Goal: Task Accomplishment & Management: Use online tool/utility

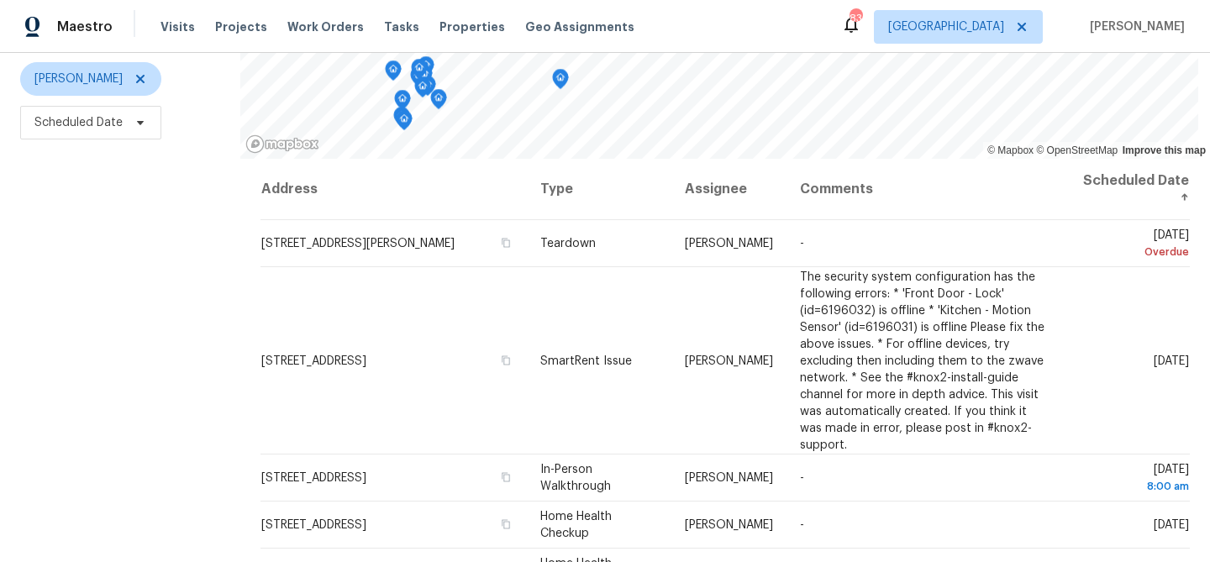
scroll to position [243, 0]
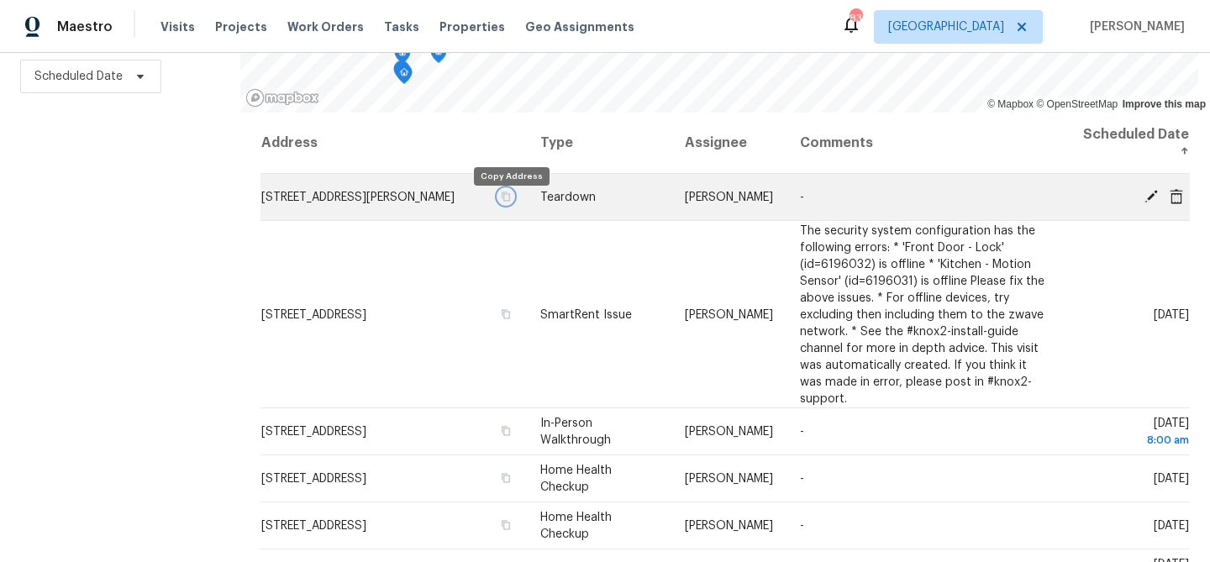
click at [510, 201] on icon "button" at bounding box center [506, 196] width 8 height 9
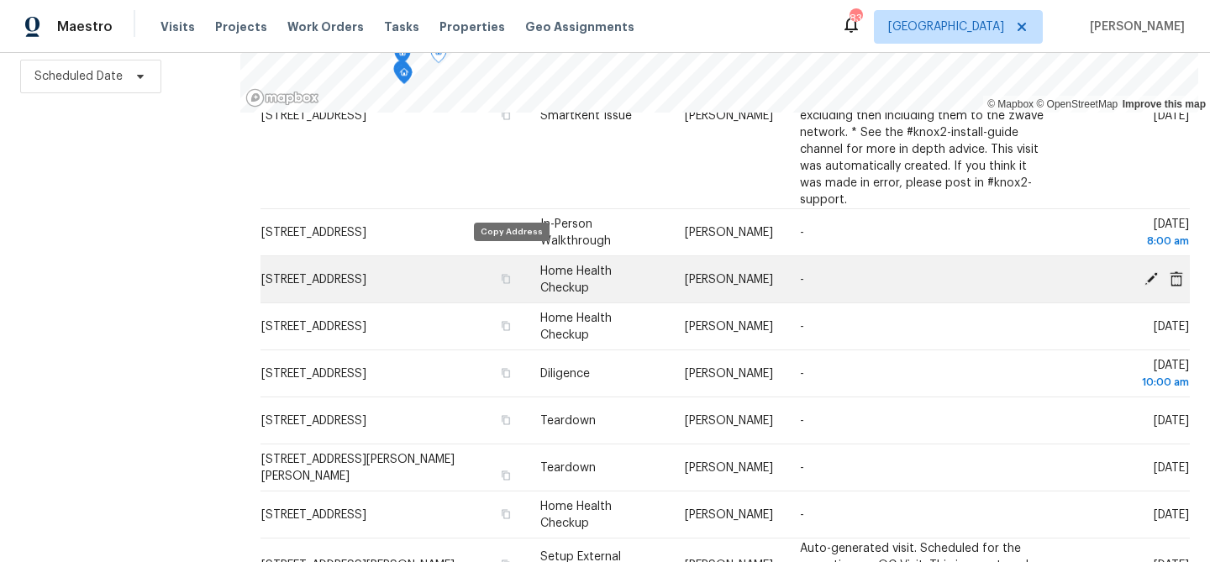
scroll to position [202, 0]
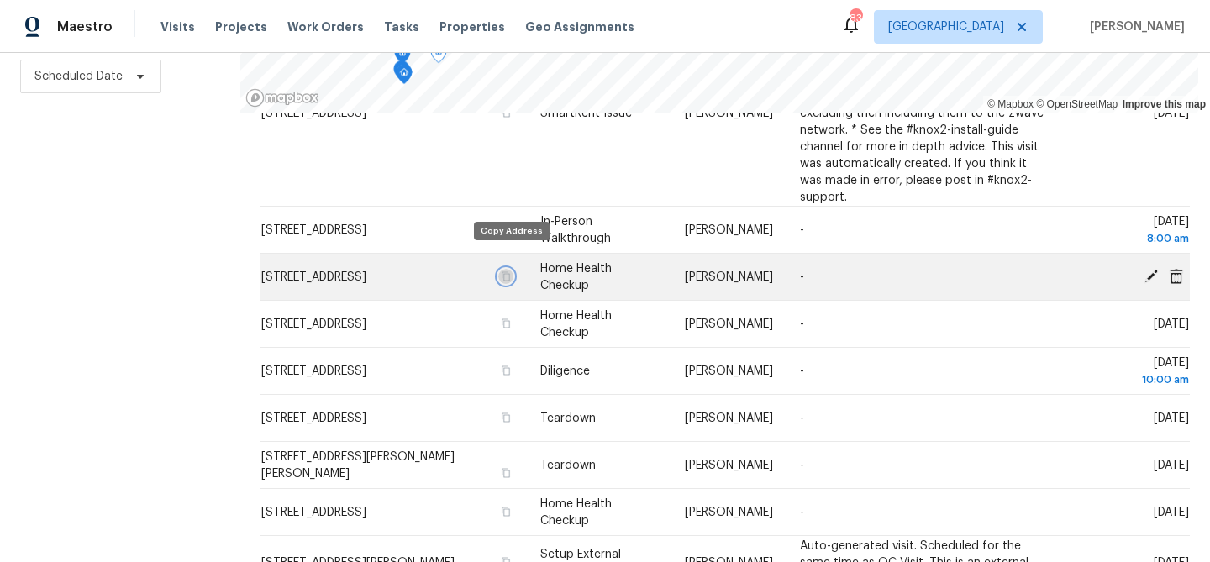
click at [509, 271] on icon "button" at bounding box center [506, 276] width 10 height 10
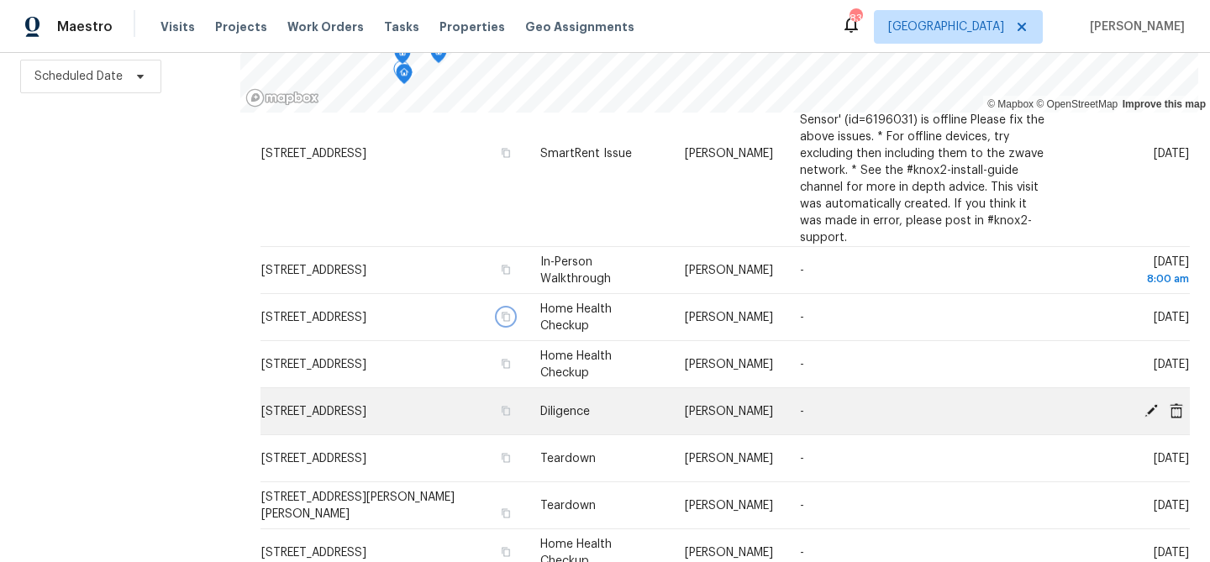
scroll to position [187, 0]
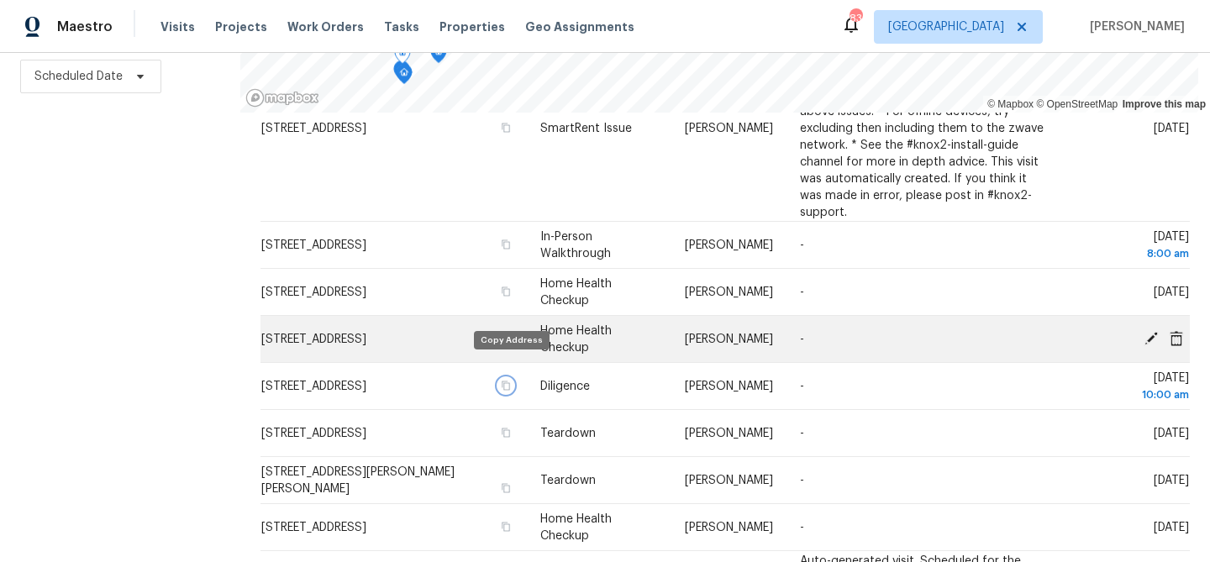
drag, startPoint x: 511, startPoint y: 367, endPoint x: 608, endPoint y: 315, distance: 109.8
click at [511, 381] on icon "button" at bounding box center [506, 386] width 10 height 10
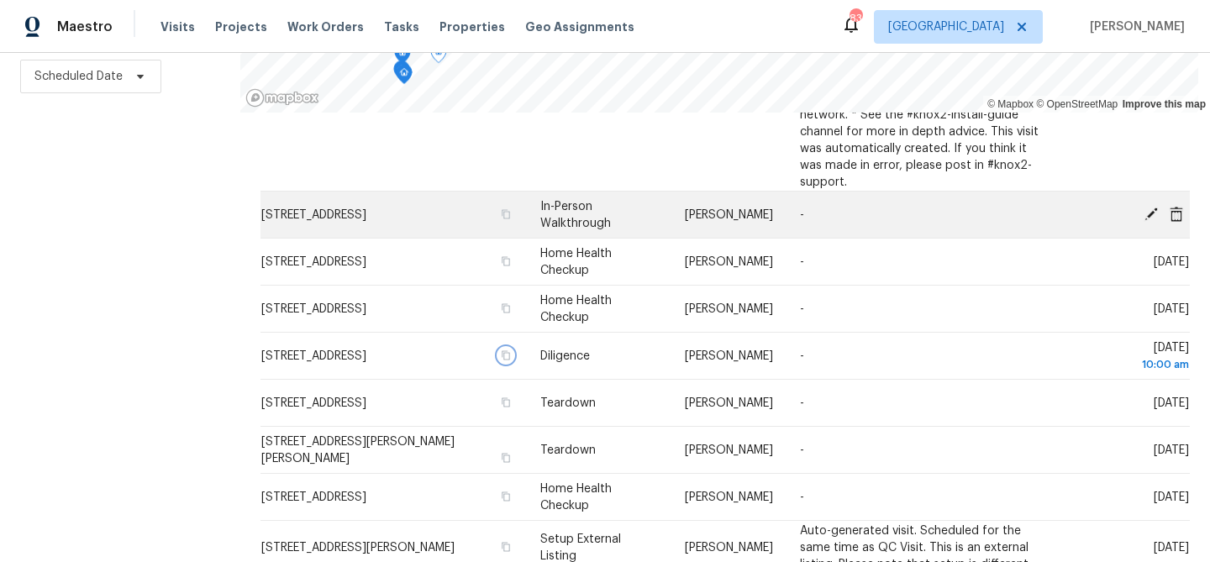
scroll to position [219, 0]
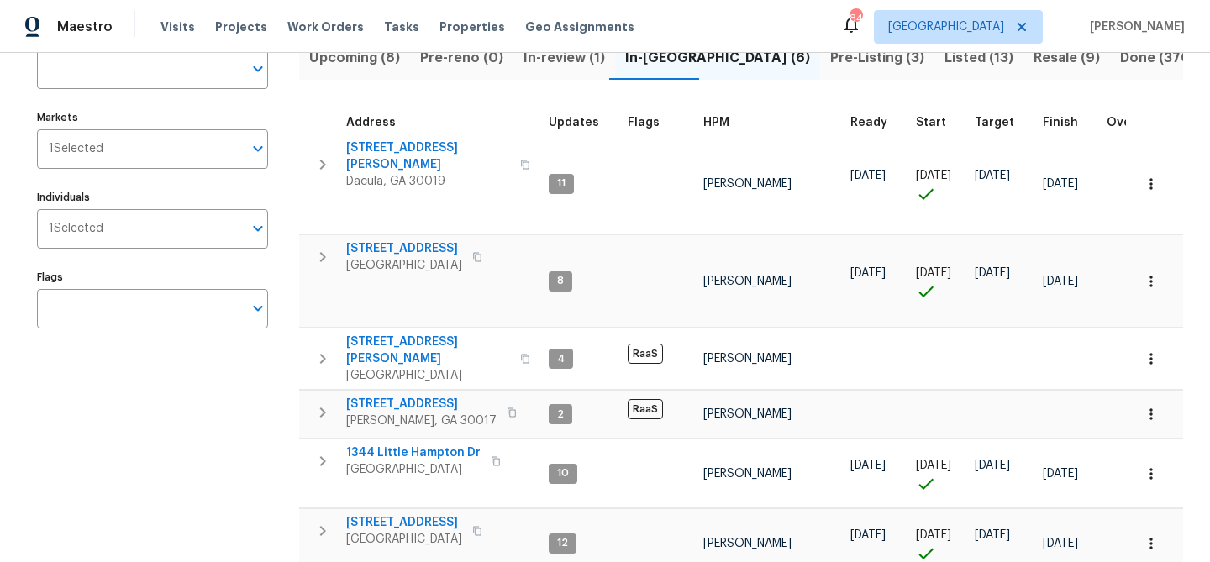
scroll to position [124, 0]
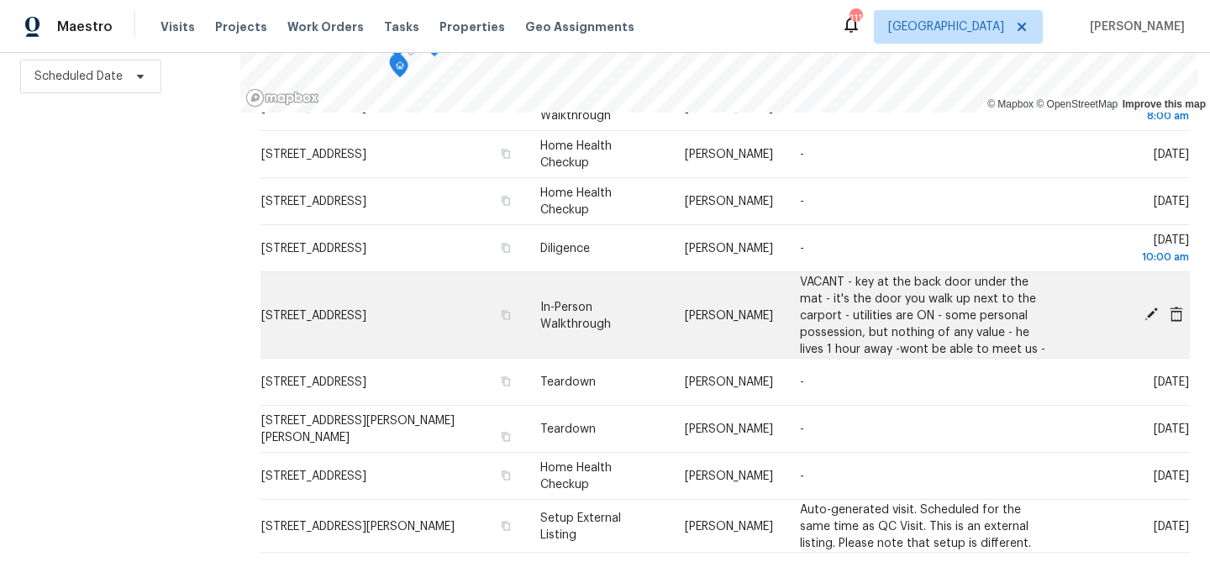
scroll to position [326, 0]
click at [511, 308] on icon "button" at bounding box center [506, 313] width 10 height 10
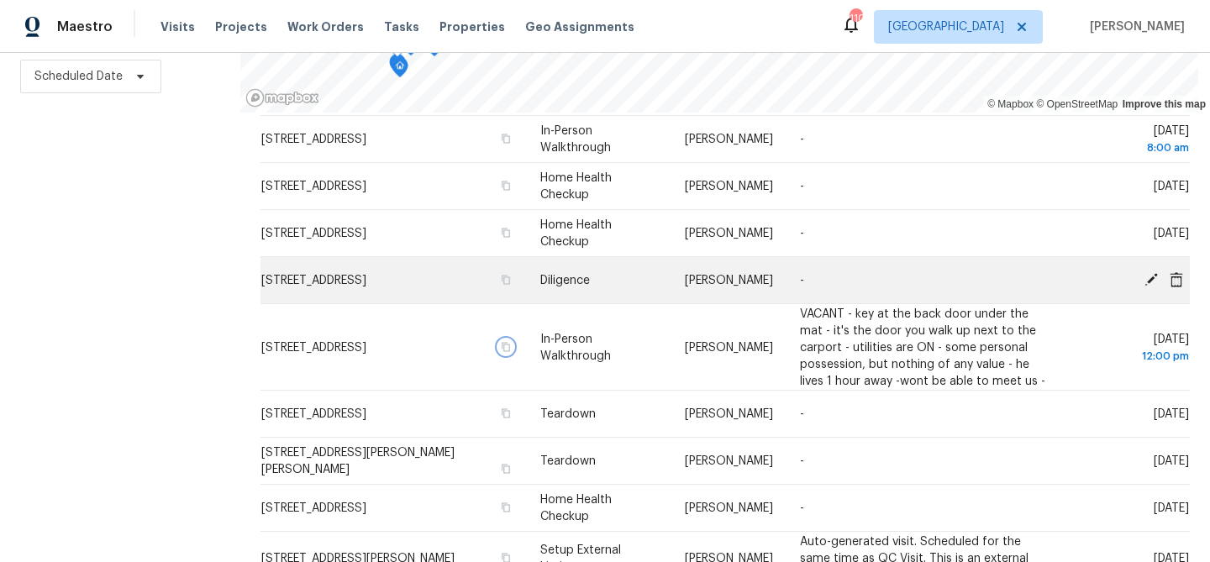
scroll to position [280, 0]
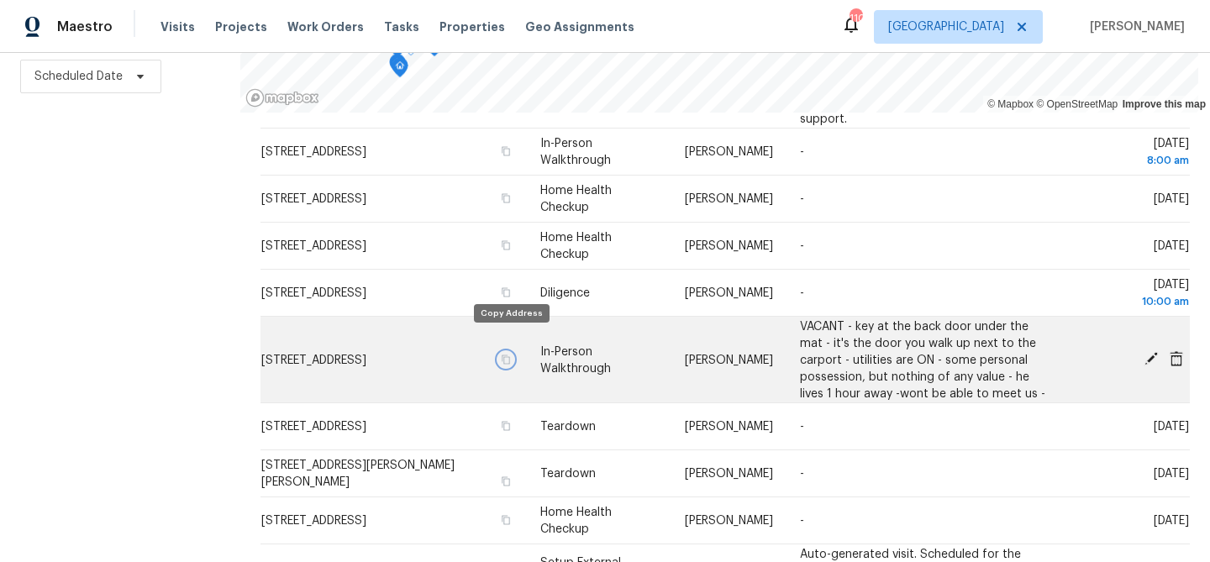
click at [510, 355] on icon "button" at bounding box center [506, 359] width 8 height 9
click at [511, 354] on icon "button" at bounding box center [506, 359] width 10 height 10
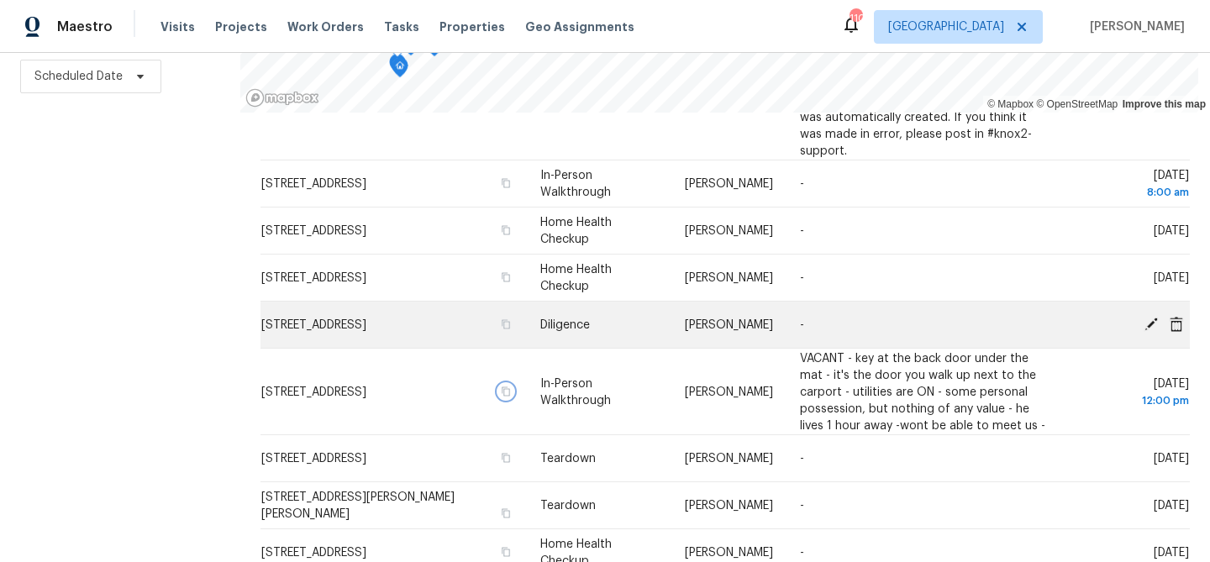
scroll to position [247, 0]
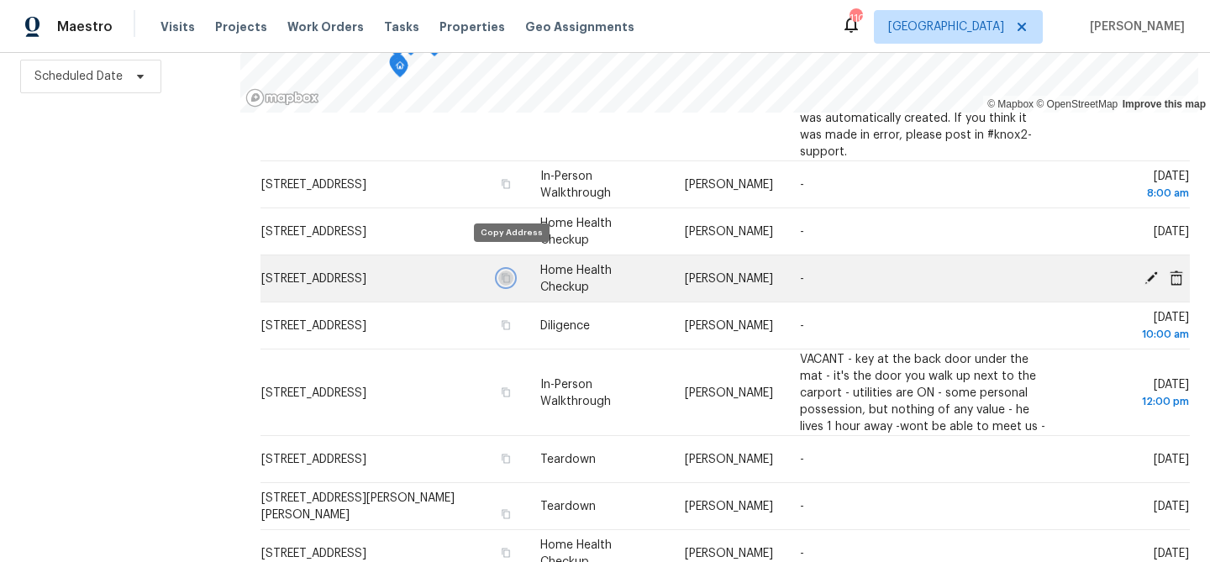
click at [506, 273] on icon "button" at bounding box center [506, 278] width 10 height 10
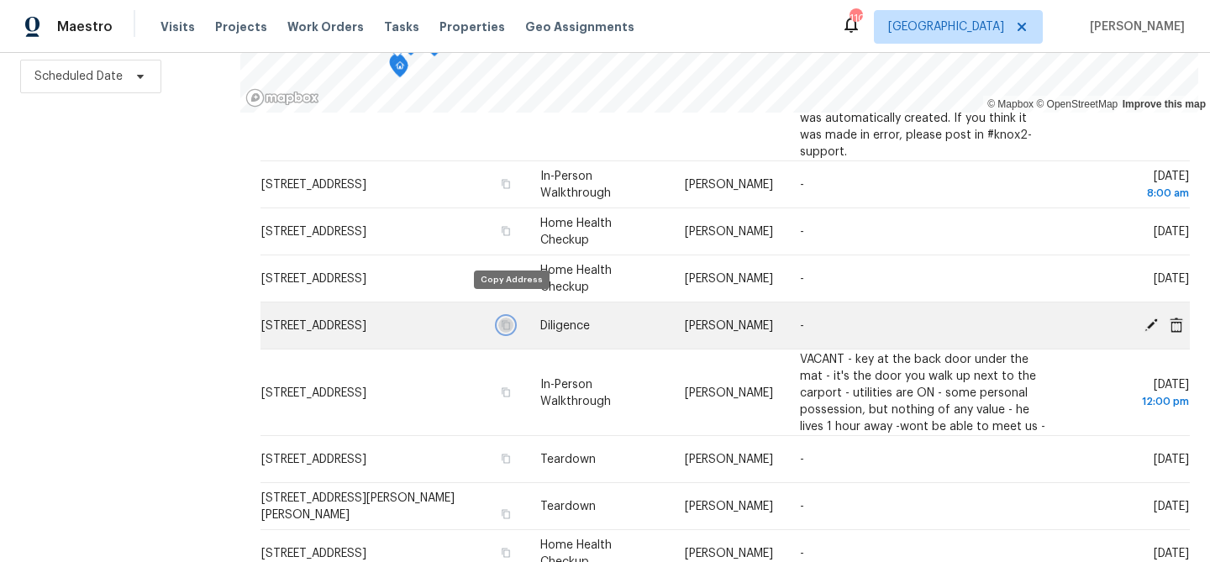
click at [511, 320] on icon "button" at bounding box center [506, 325] width 10 height 10
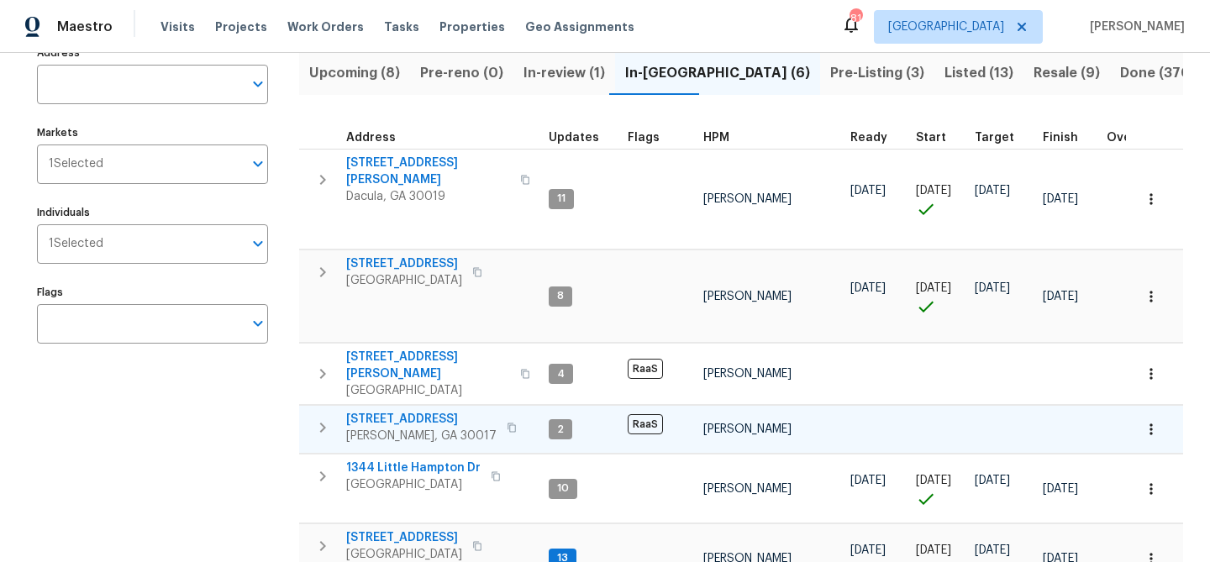
scroll to position [201, 0]
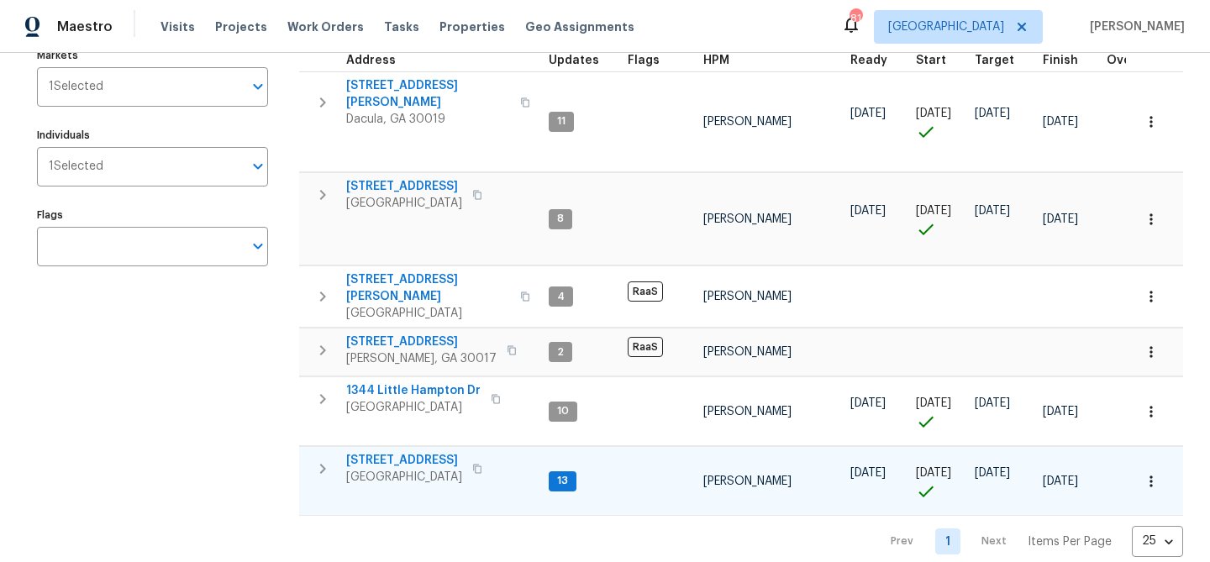
click at [392, 452] on span "[STREET_ADDRESS]" at bounding box center [404, 460] width 116 height 17
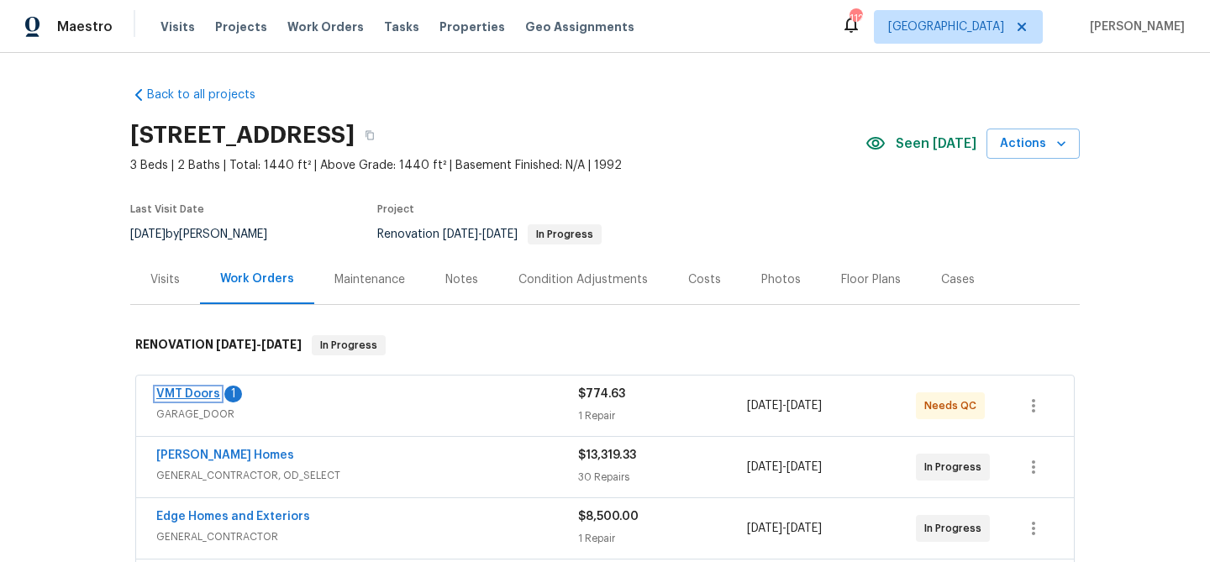
click at [197, 388] on link "VMT Doors" at bounding box center [188, 394] width 64 height 12
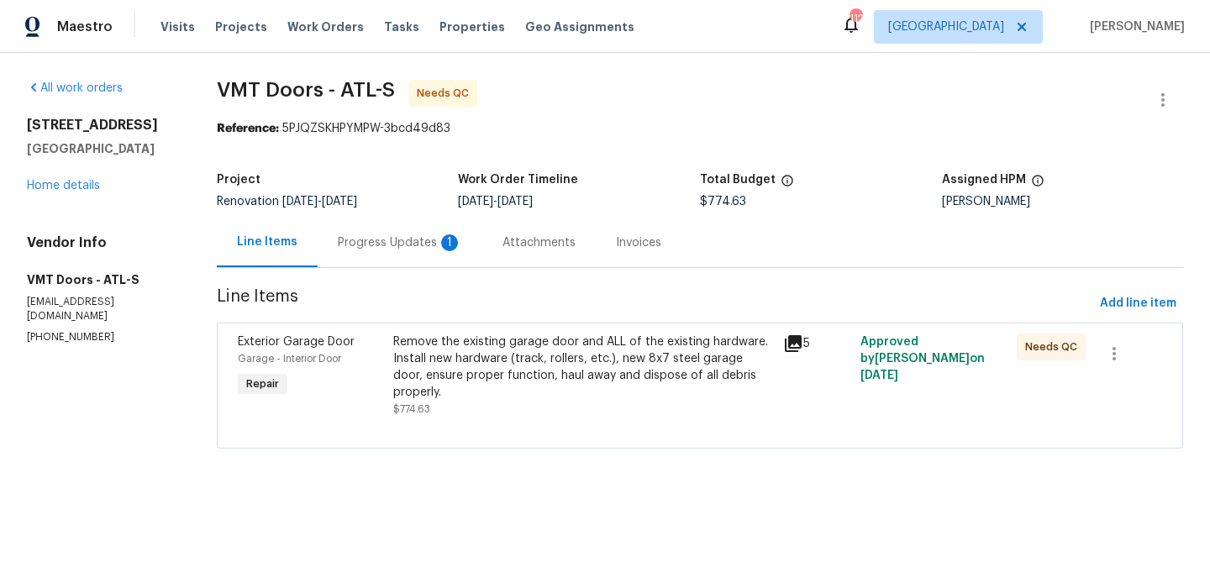
click at [356, 238] on div "Progress Updates 1" at bounding box center [400, 243] width 124 height 17
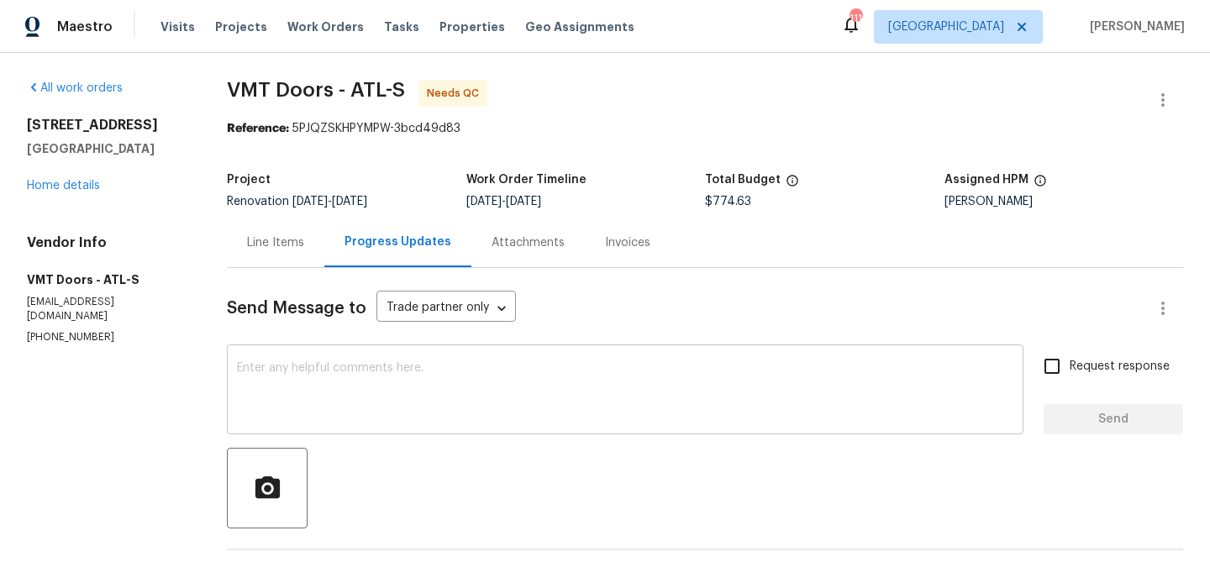
click at [372, 373] on textarea at bounding box center [625, 391] width 777 height 59
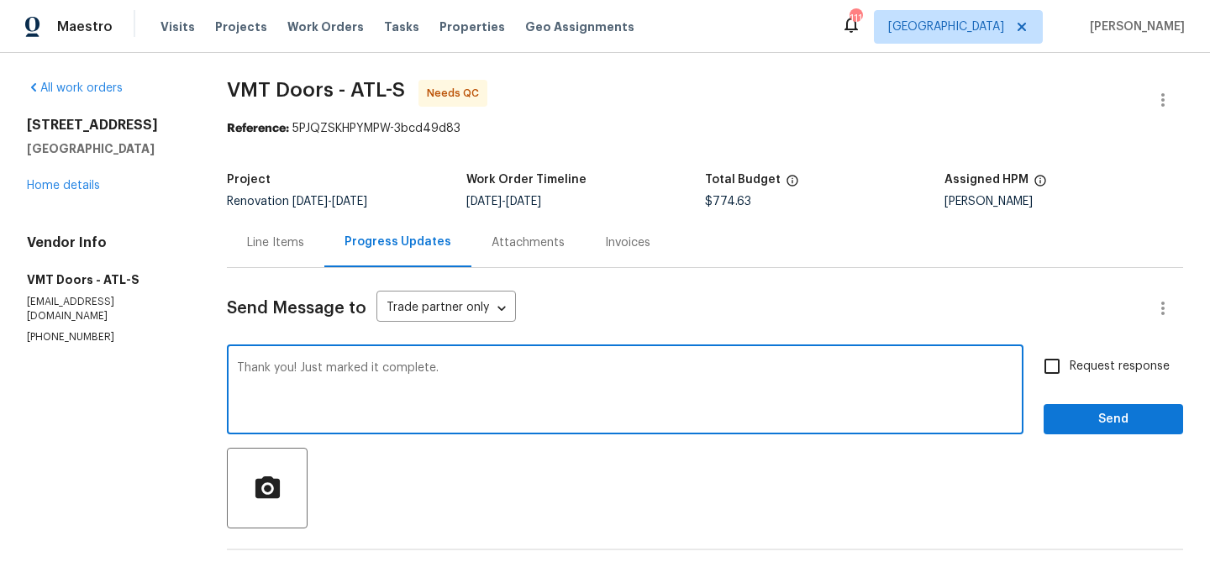
type textarea "Thank you! Just marked it complete."
click at [1134, 420] on span "Send" at bounding box center [1113, 419] width 113 height 21
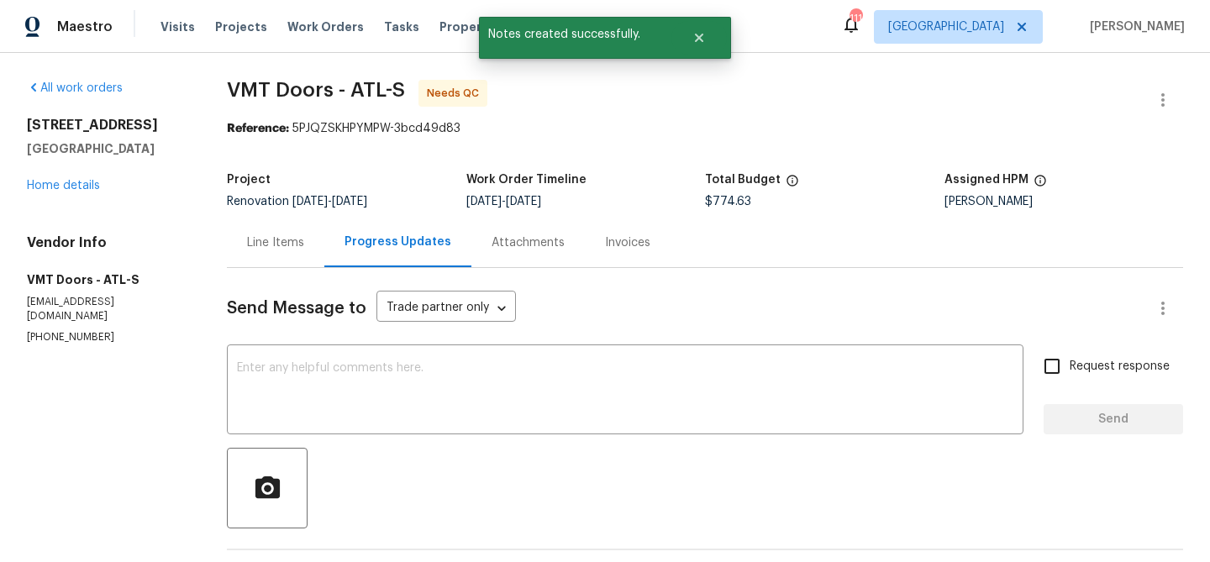
click at [275, 246] on div "Line Items" at bounding box center [275, 243] width 57 height 17
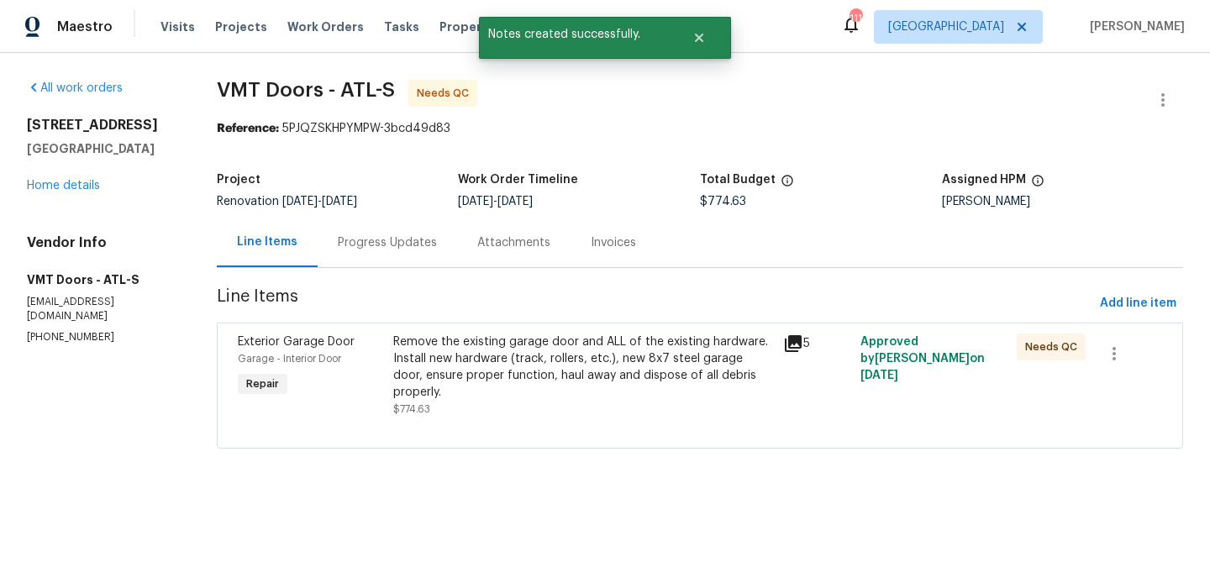
click at [366, 355] on div "Garage - Interior Door" at bounding box center [310, 359] width 145 height 17
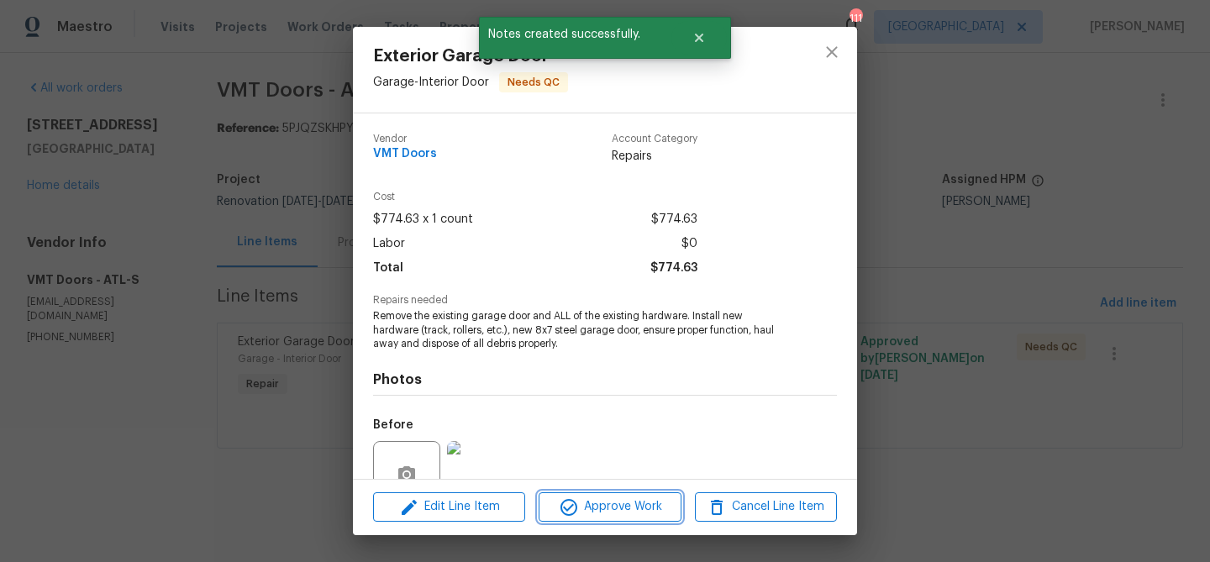
click at [568, 515] on icon "button" at bounding box center [569, 508] width 20 height 20
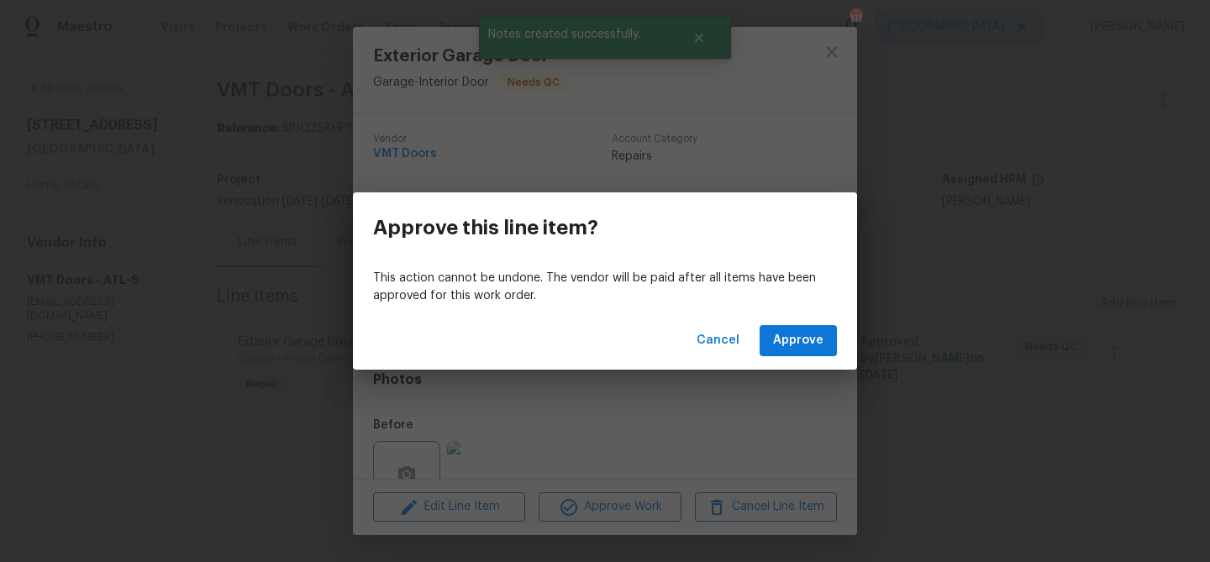
drag, startPoint x: 593, startPoint y: 427, endPoint x: 577, endPoint y: 437, distance: 18.9
click at [593, 427] on div "Approve this line item? This action cannot be undone. The vendor will be paid a…" at bounding box center [605, 281] width 1210 height 562
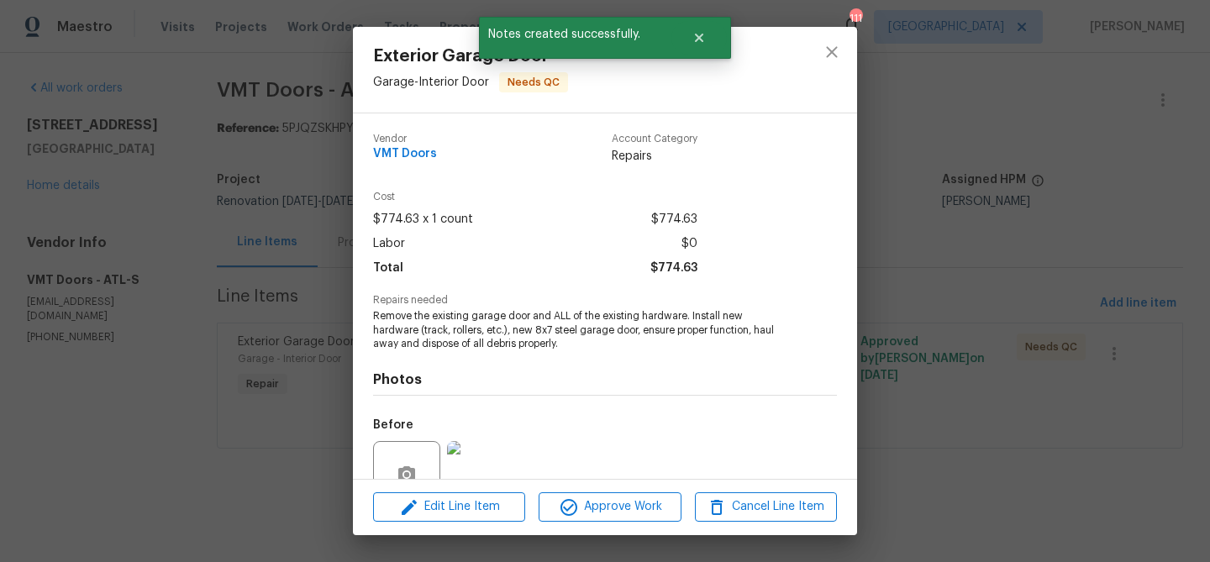
click at [489, 460] on img at bounding box center [480, 474] width 67 height 67
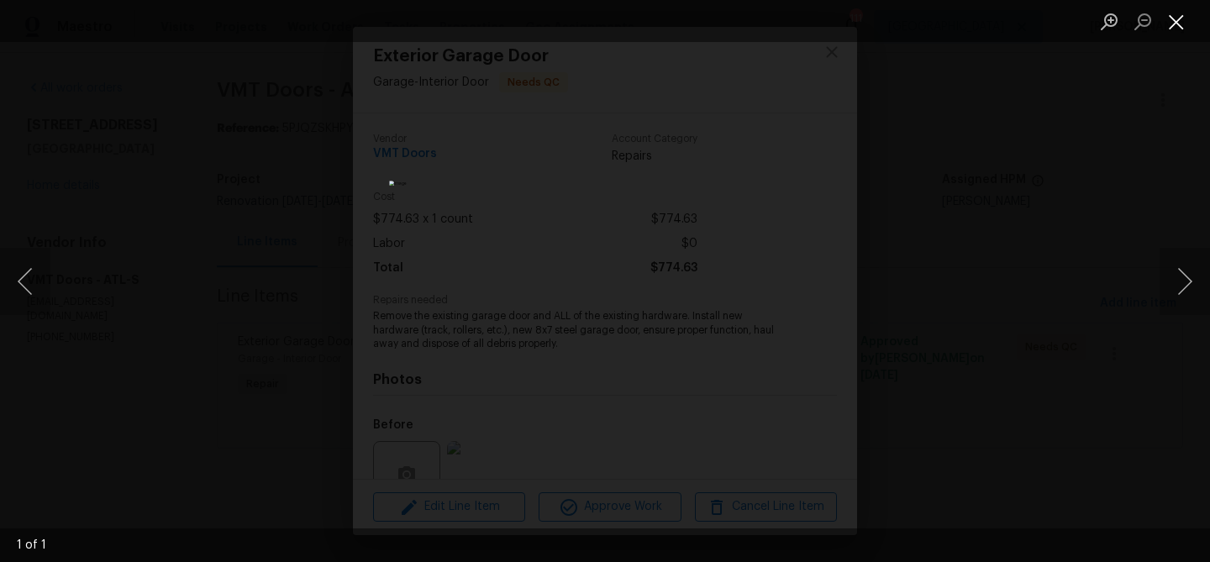
click at [1185, 29] on button "Close lightbox" at bounding box center [1177, 21] width 34 height 29
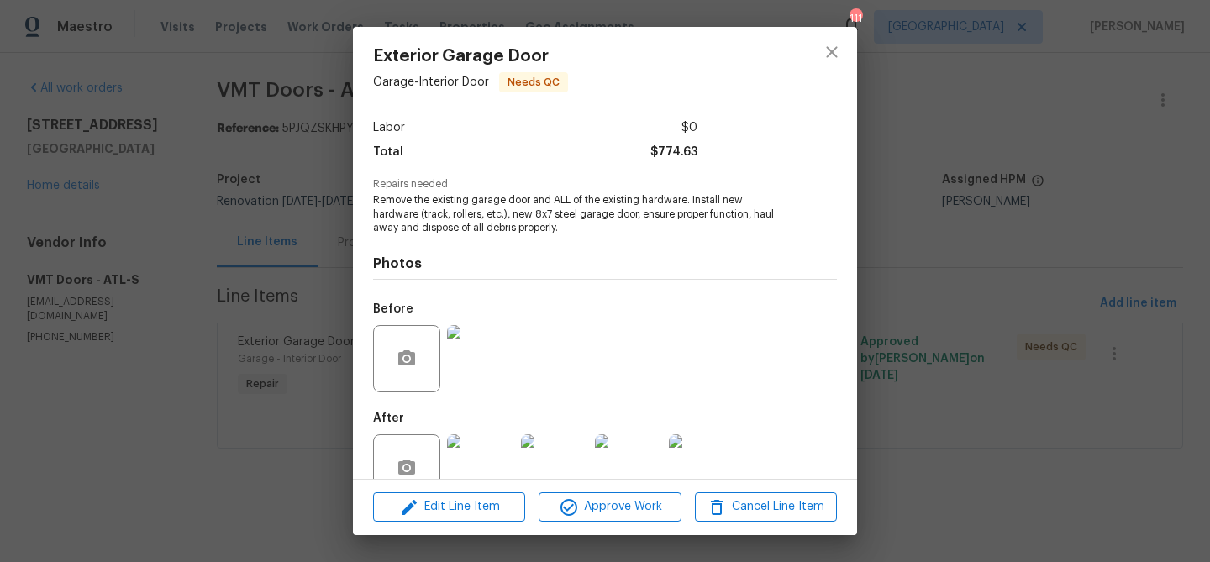
scroll to position [156, 0]
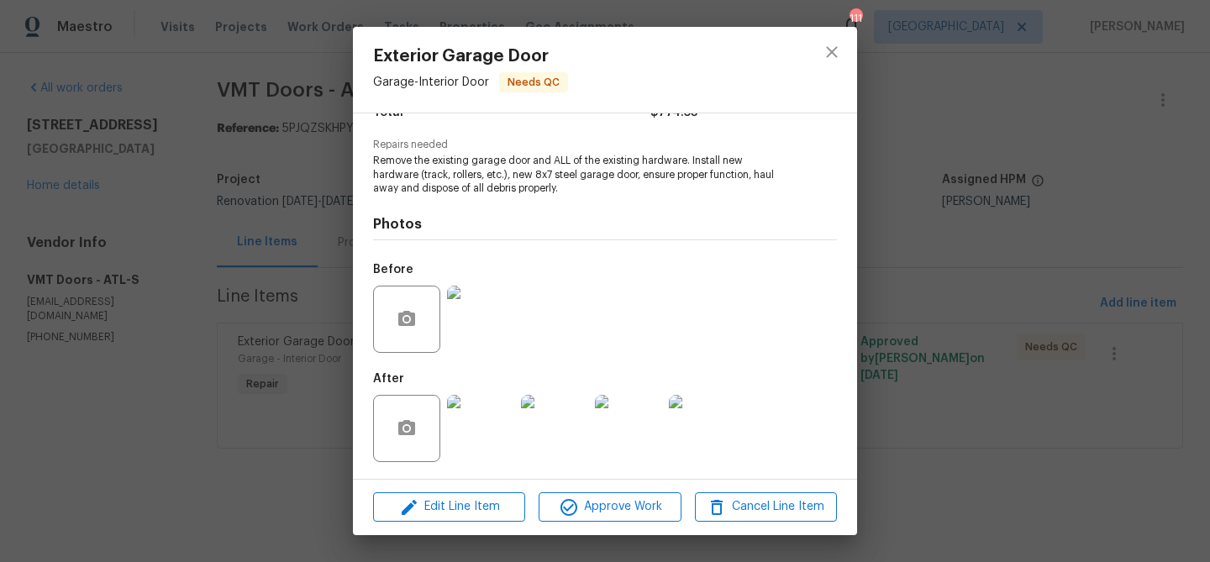
click at [482, 410] on img at bounding box center [480, 428] width 67 height 67
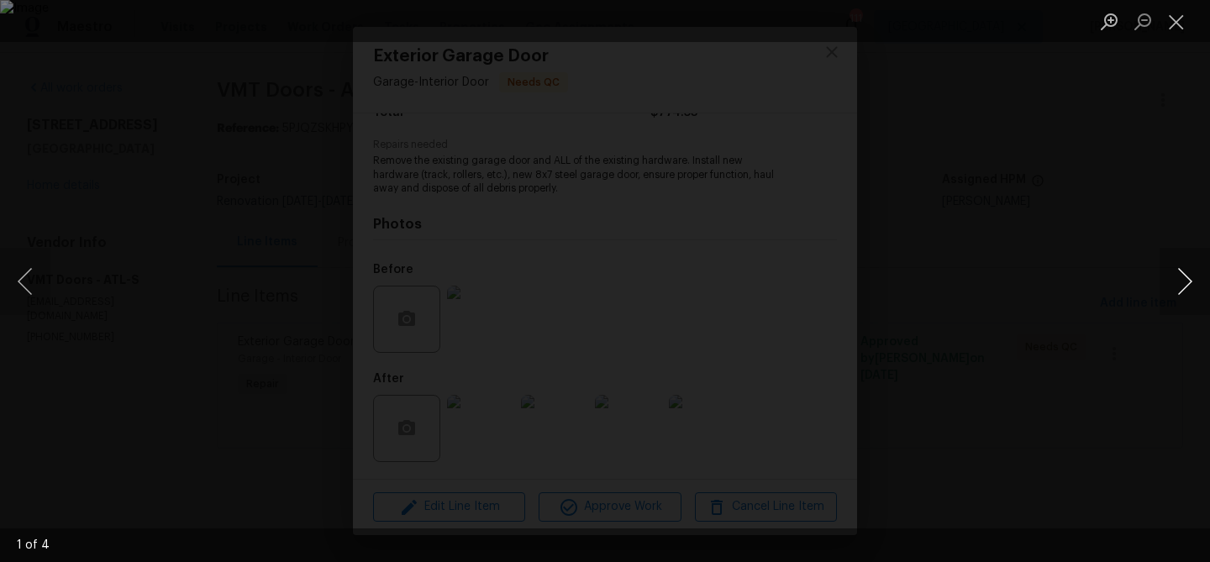
click at [1171, 285] on button "Next image" at bounding box center [1185, 281] width 50 height 67
drag, startPoint x: 1184, startPoint y: 23, endPoint x: 1060, endPoint y: 108, distance: 149.9
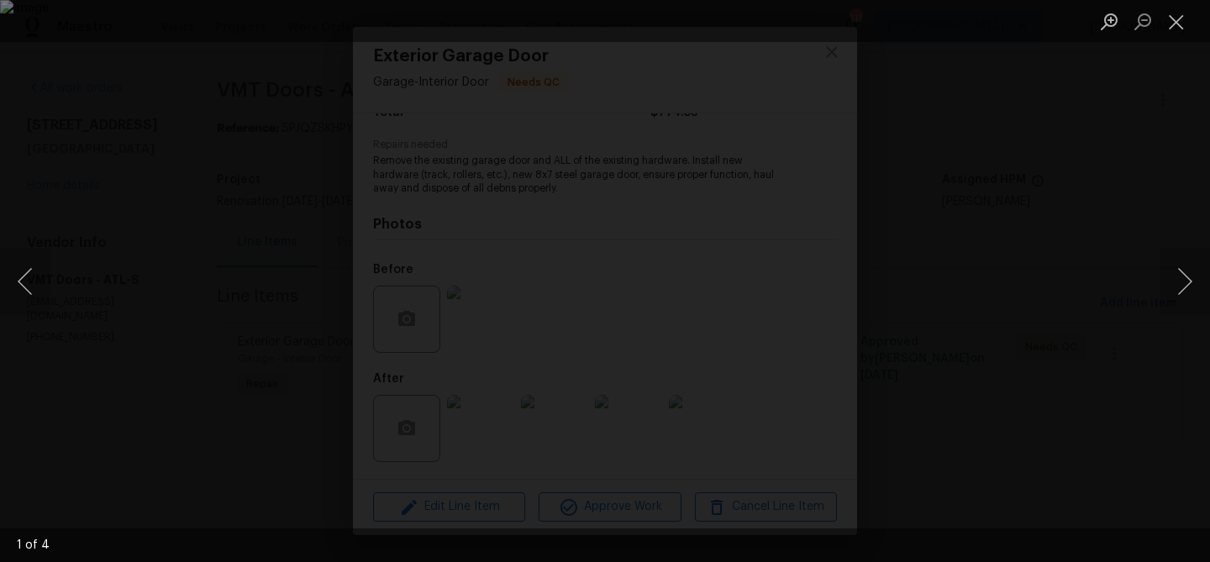
click at [1184, 23] on button "Close lightbox" at bounding box center [1177, 21] width 34 height 29
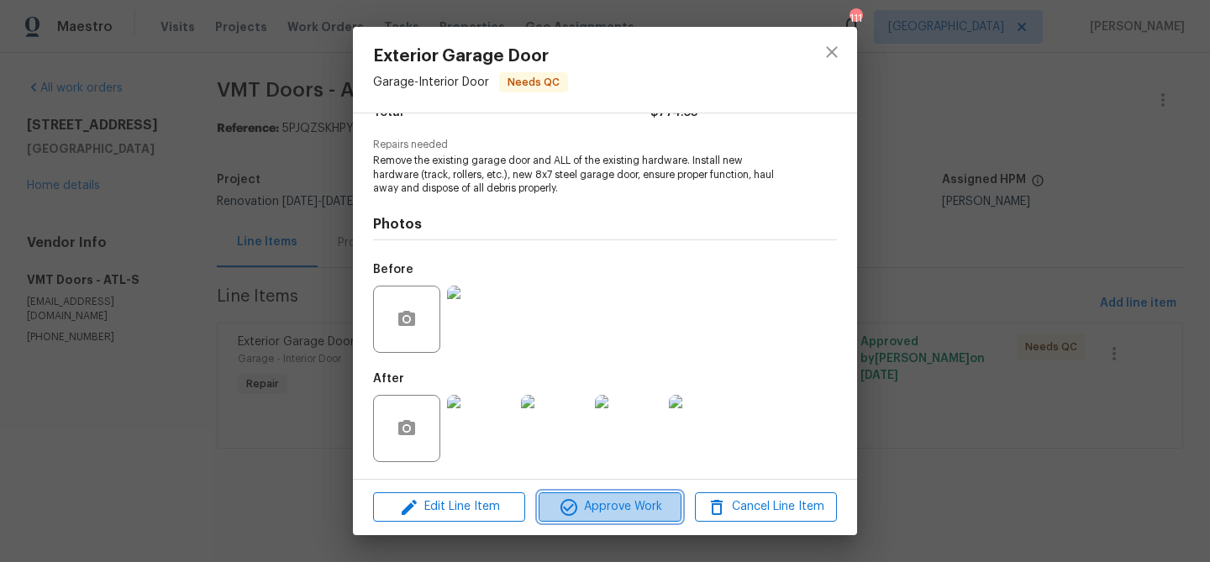
click at [648, 512] on span "Approve Work" at bounding box center [610, 507] width 132 height 21
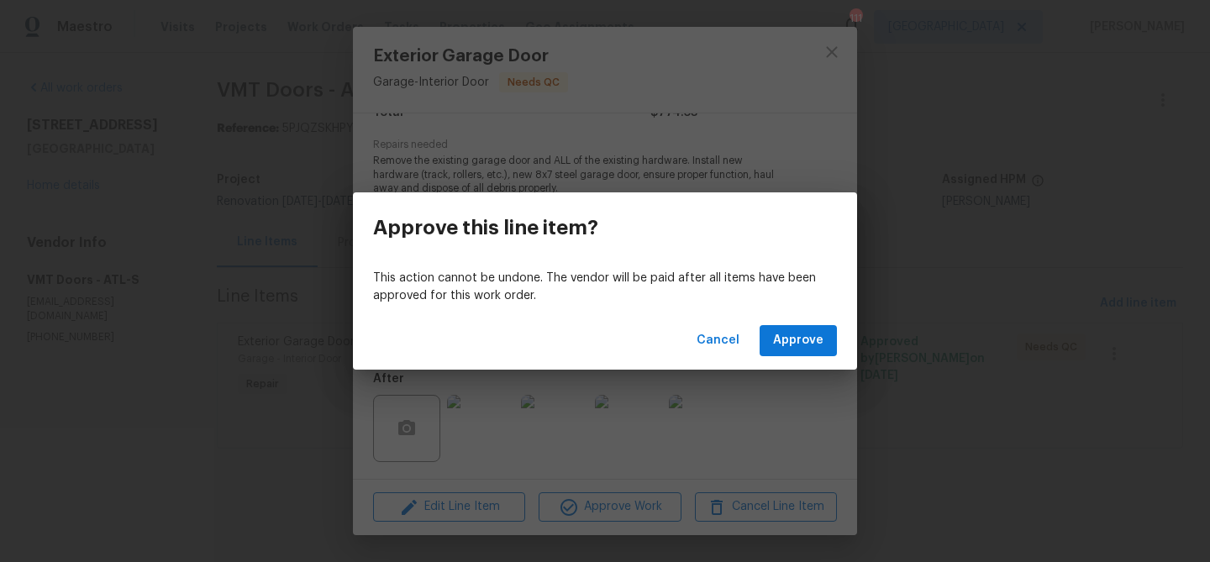
drag, startPoint x: 787, startPoint y: 316, endPoint x: 786, endPoint y: 326, distance: 10.1
click at [787, 319] on div "Cancel Approve" at bounding box center [605, 341] width 504 height 58
click at [785, 328] on button "Approve" at bounding box center [798, 340] width 77 height 31
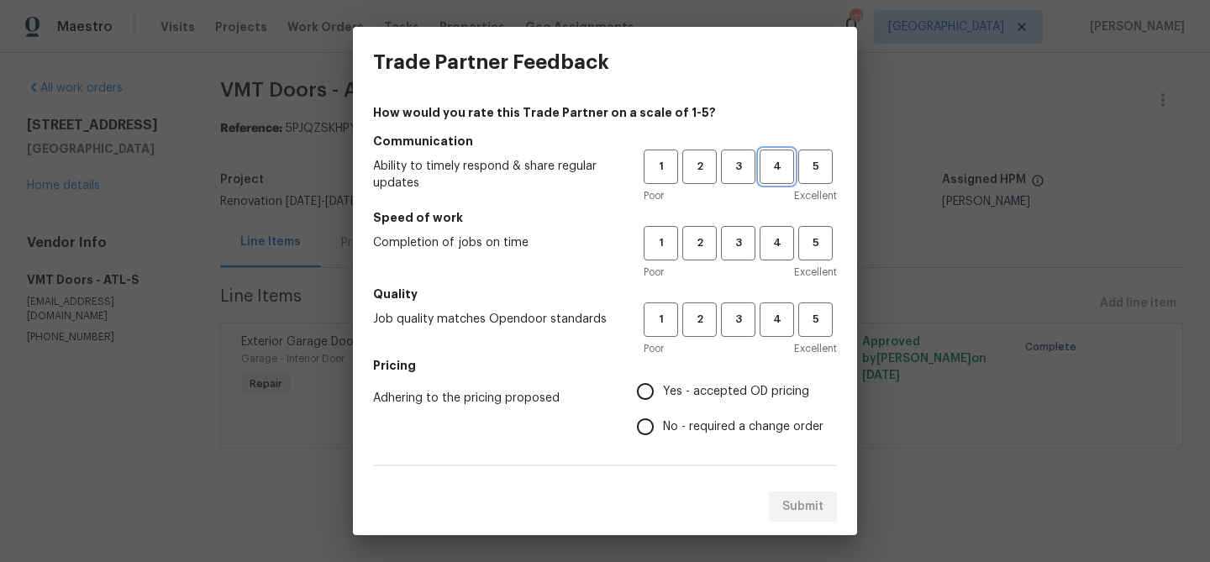
drag, startPoint x: 761, startPoint y: 165, endPoint x: 800, endPoint y: 209, distance: 59.5
click at [761, 166] on button "4" at bounding box center [777, 167] width 34 height 34
click at [775, 242] on span "4" at bounding box center [777, 243] width 31 height 19
click at [769, 329] on button "4" at bounding box center [777, 320] width 34 height 34
click at [681, 392] on span "Yes - accepted OD pricing" at bounding box center [736, 392] width 146 height 18
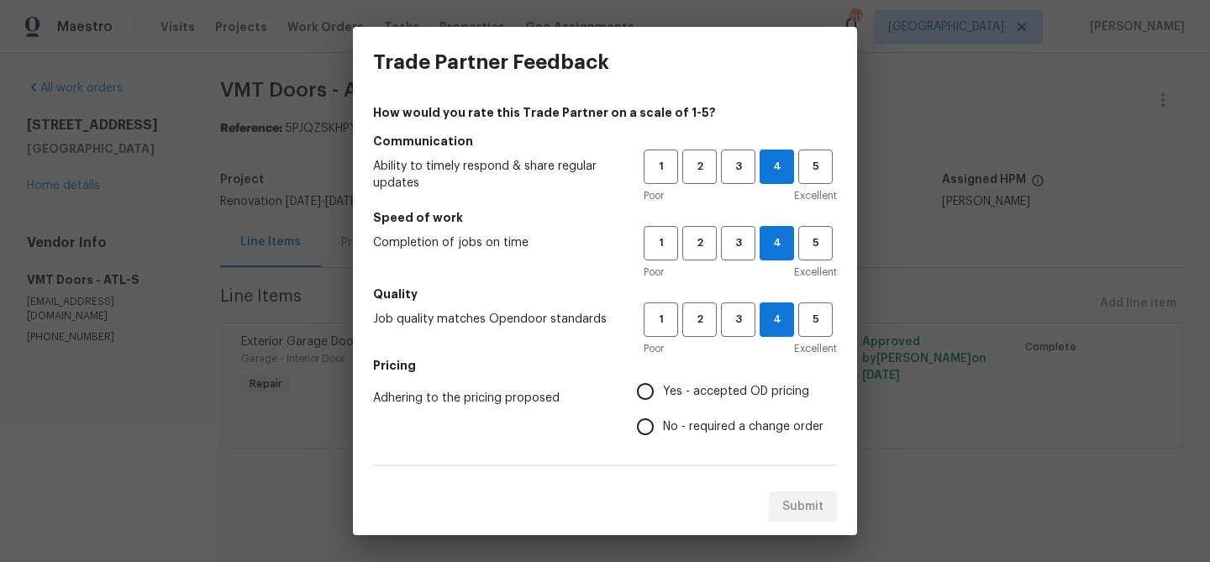
click at [663, 392] on input "Yes - accepted OD pricing" at bounding box center [645, 391] width 35 height 35
radio input "true"
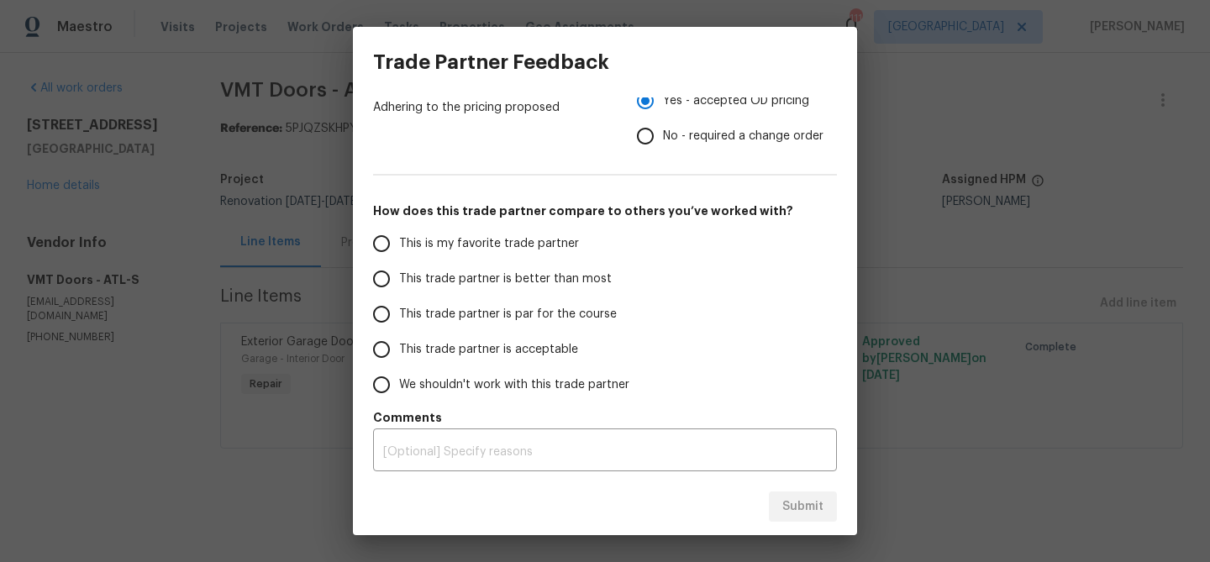
click at [477, 279] on span "This trade partner is better than most" at bounding box center [505, 280] width 213 height 18
click at [399, 279] on input "This trade partner is better than most" at bounding box center [381, 278] width 35 height 35
click at [801, 497] on span "Submit" at bounding box center [803, 507] width 41 height 21
radio input "true"
radio input "false"
